Goal: Find specific page/section: Find specific page/section

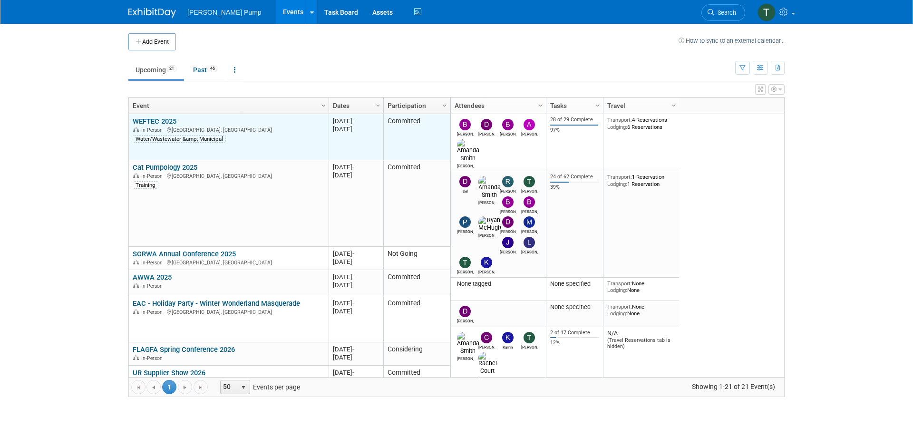
click at [167, 122] on link "WEFTEC 2025" at bounding box center [155, 121] width 44 height 9
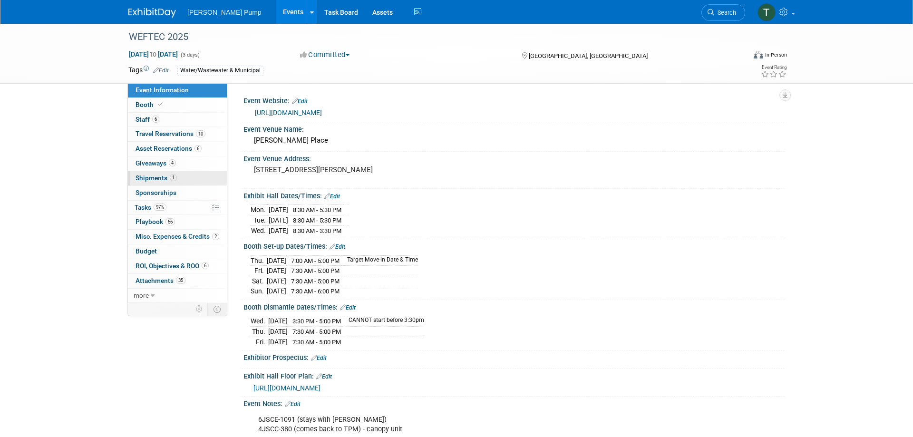
click at [156, 177] on span "Shipments 1" at bounding box center [156, 178] width 41 height 8
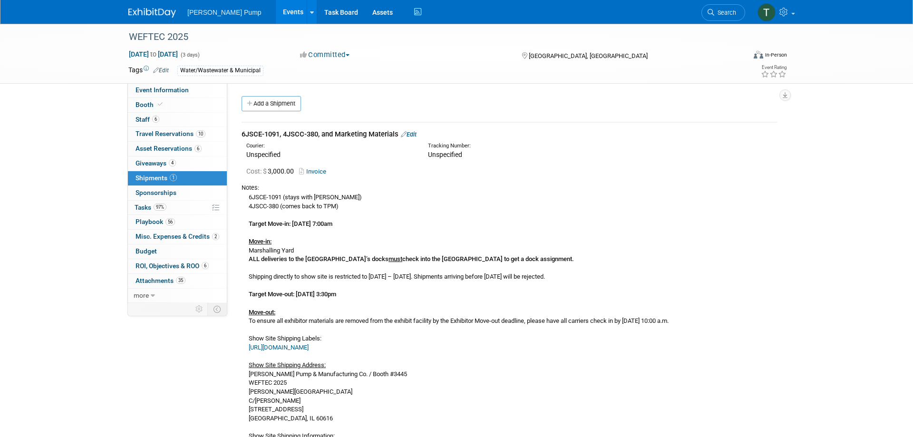
click at [316, 172] on link "Invoice" at bounding box center [314, 171] width 31 height 7
click at [276, 15] on link "Events" at bounding box center [293, 12] width 35 height 24
